Goal: Information Seeking & Learning: Learn about a topic

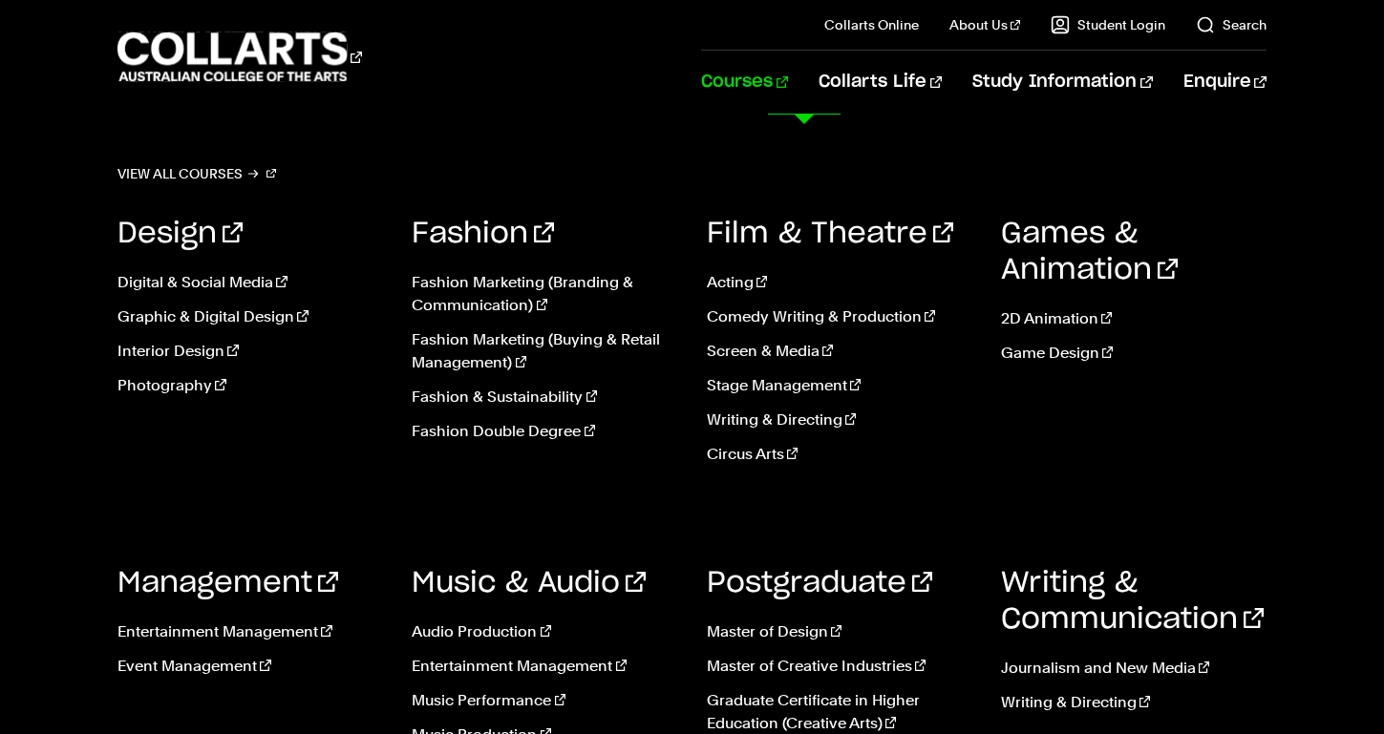
click at [788, 92] on link "Courses" at bounding box center [744, 82] width 87 height 63
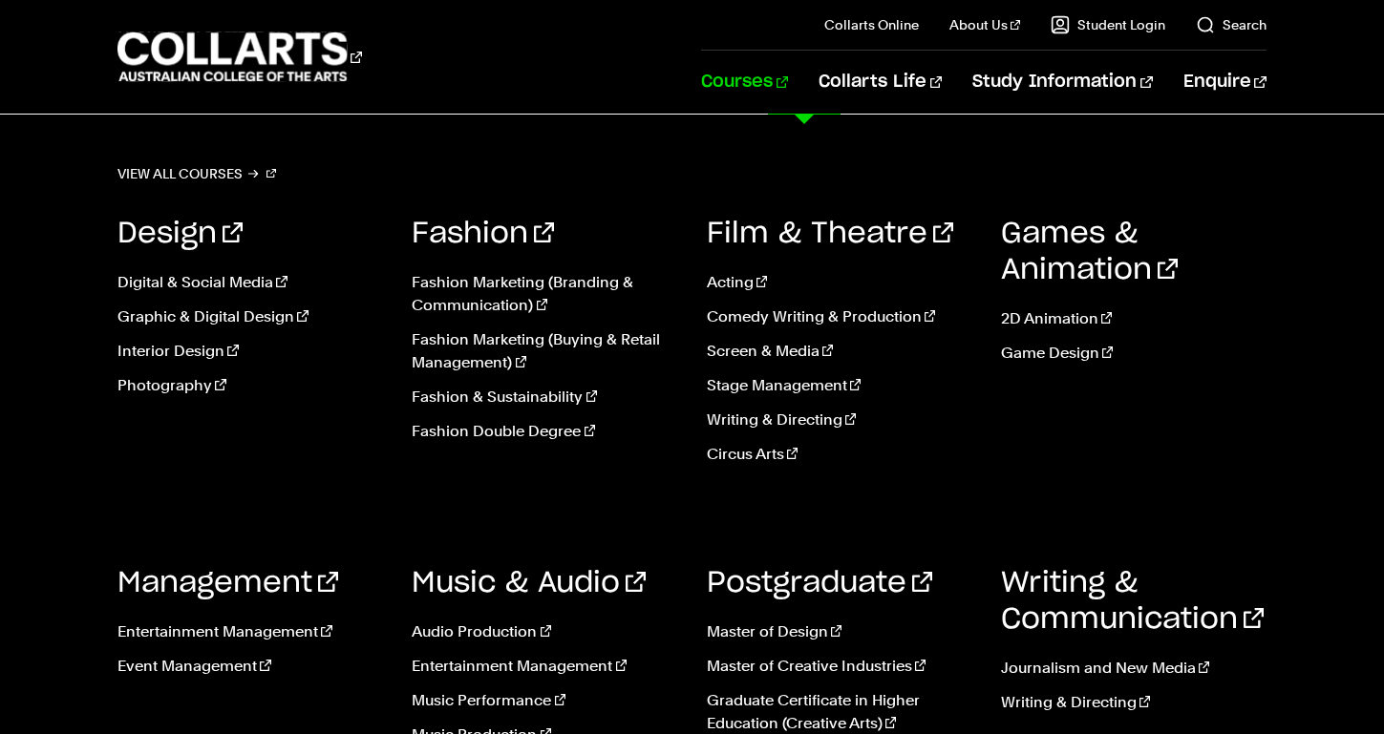
scroll to position [351, 0]
click at [195, 353] on link "Interior Design" at bounding box center [249, 351] width 265 height 23
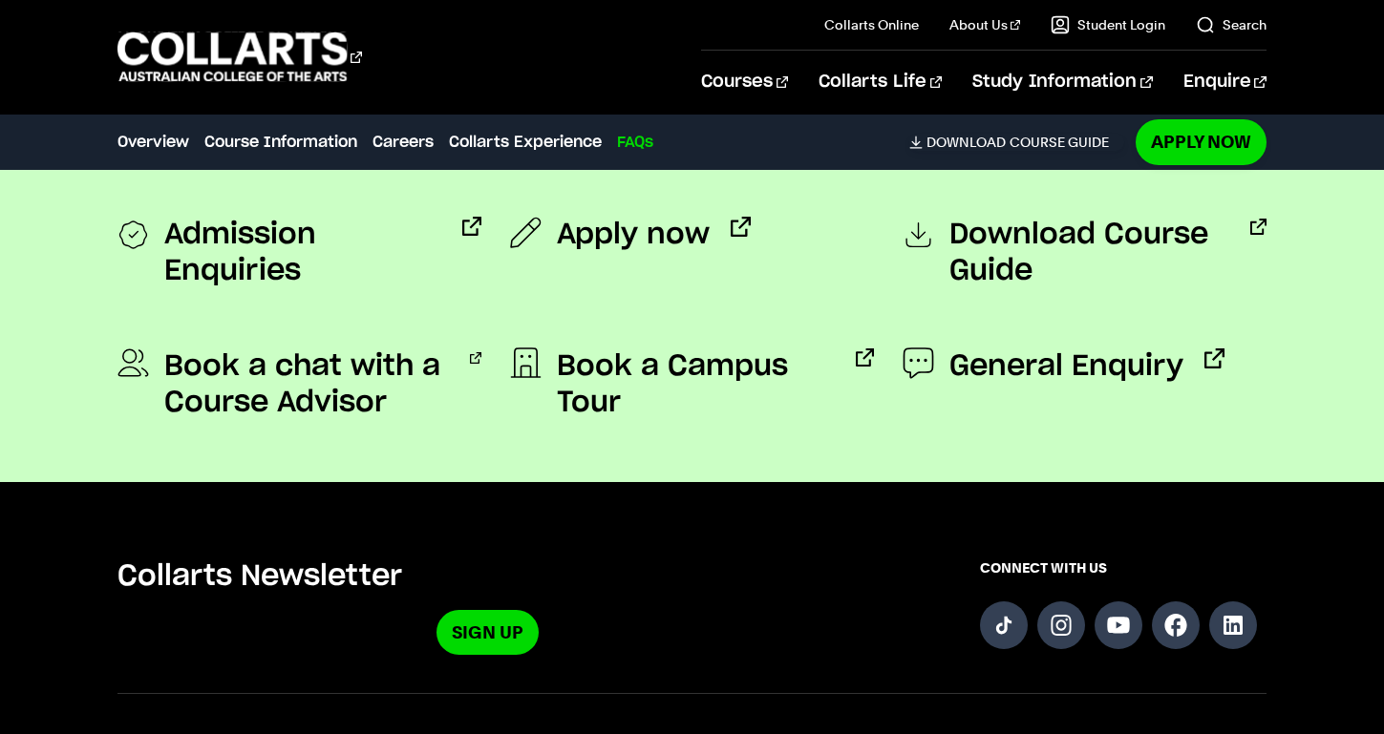
scroll to position [7862, 0]
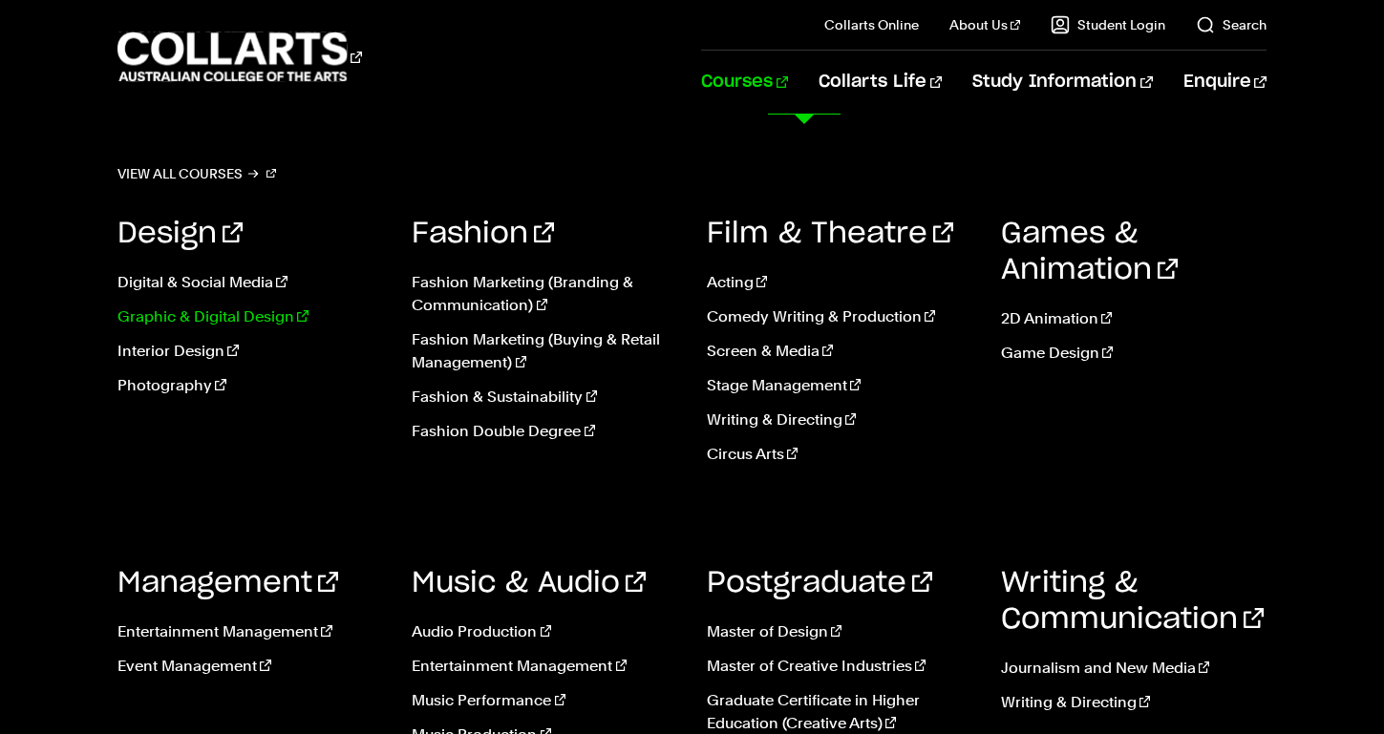
click at [221, 312] on link "Graphic & Digital Design" at bounding box center [249, 317] width 265 height 23
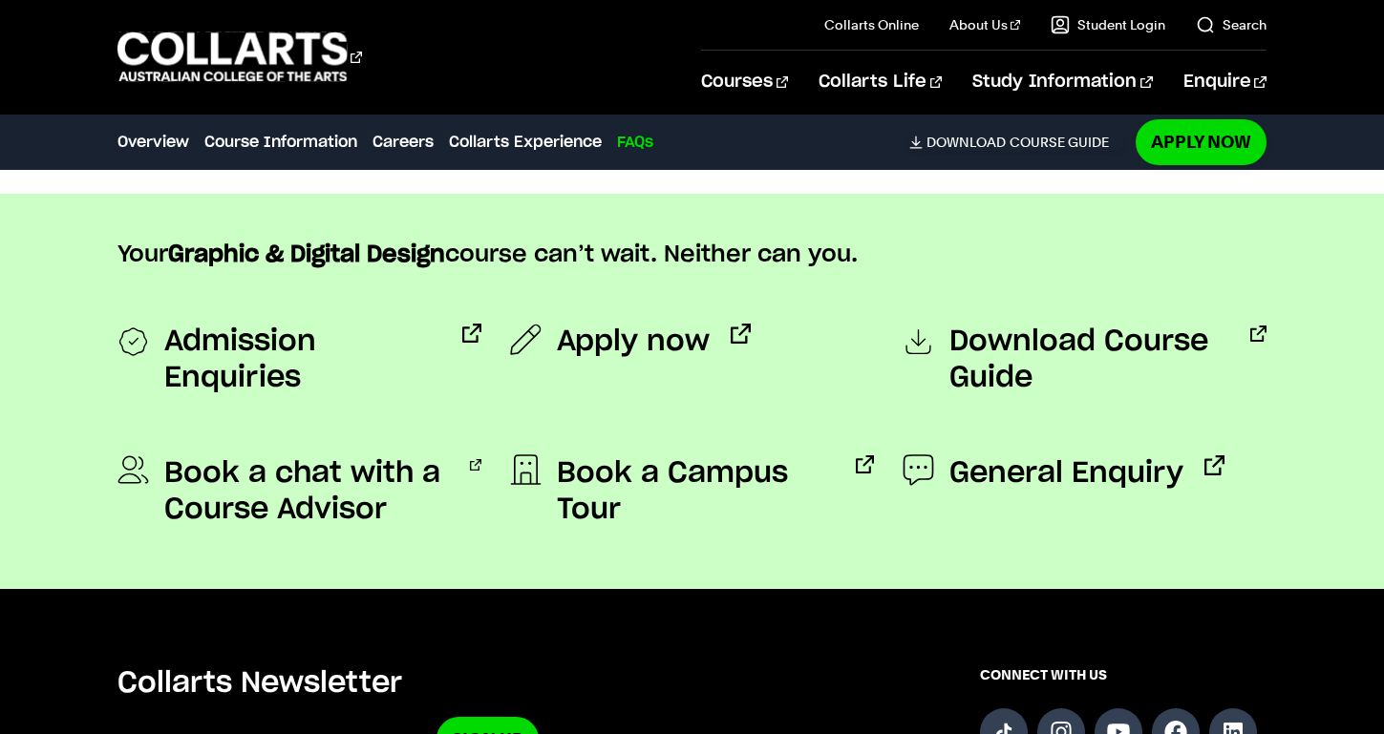
scroll to position [7741, 0]
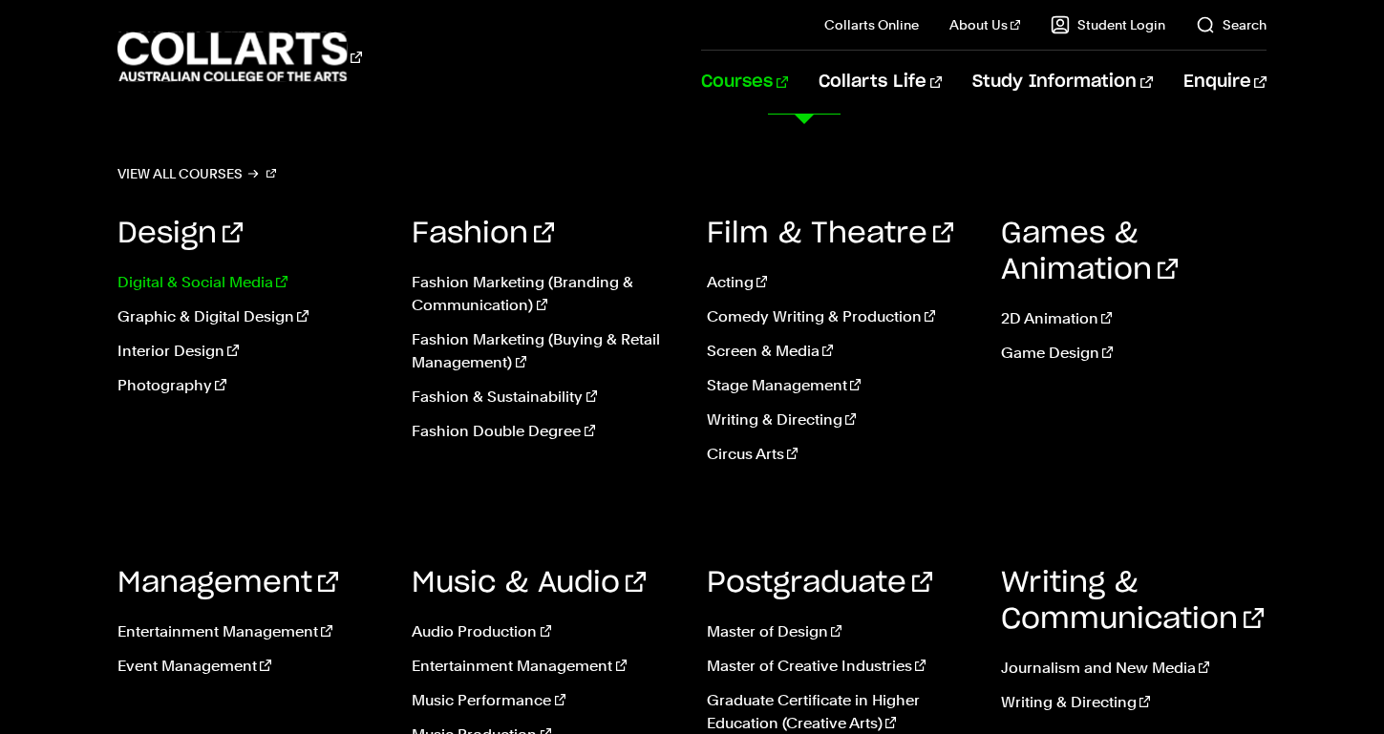
click at [214, 279] on link "Digital & Social Media" at bounding box center [249, 282] width 265 height 23
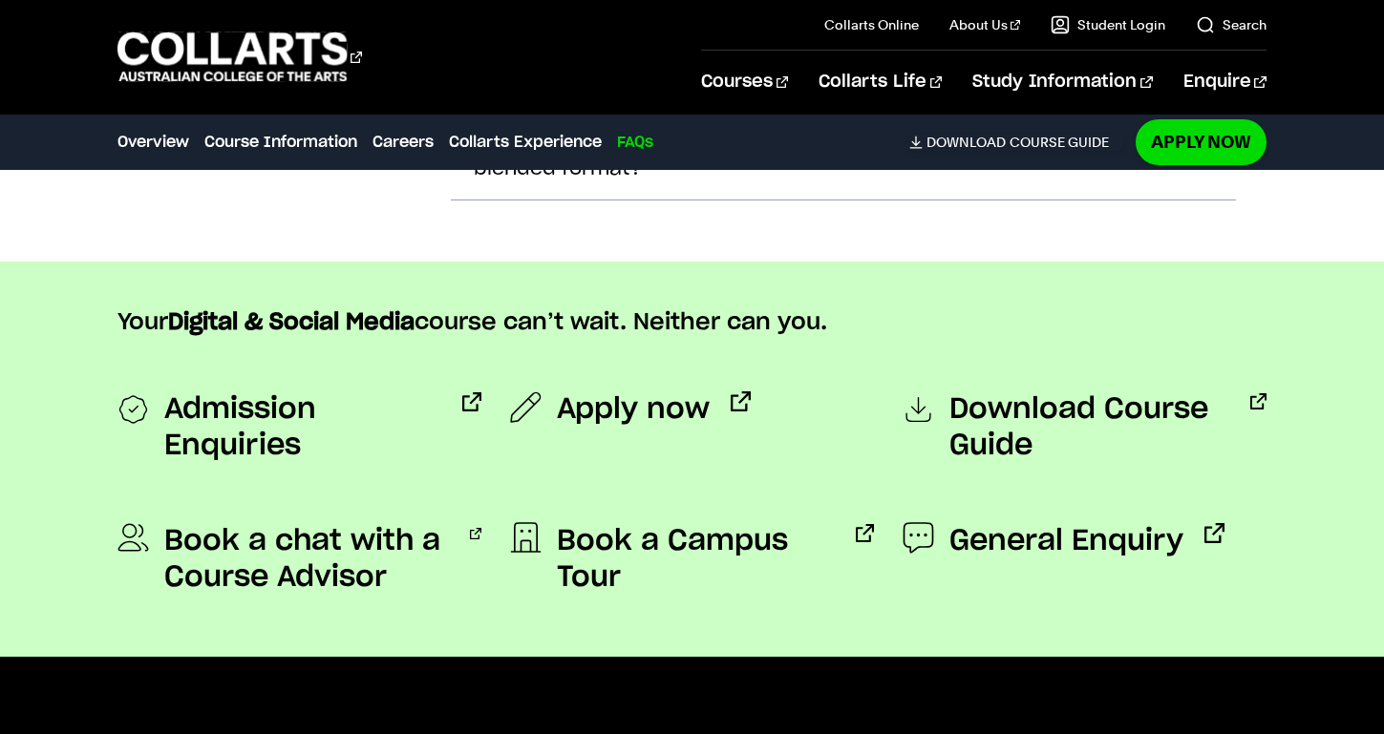
scroll to position [6628, 0]
